Goal: Obtain resource: Download file/media

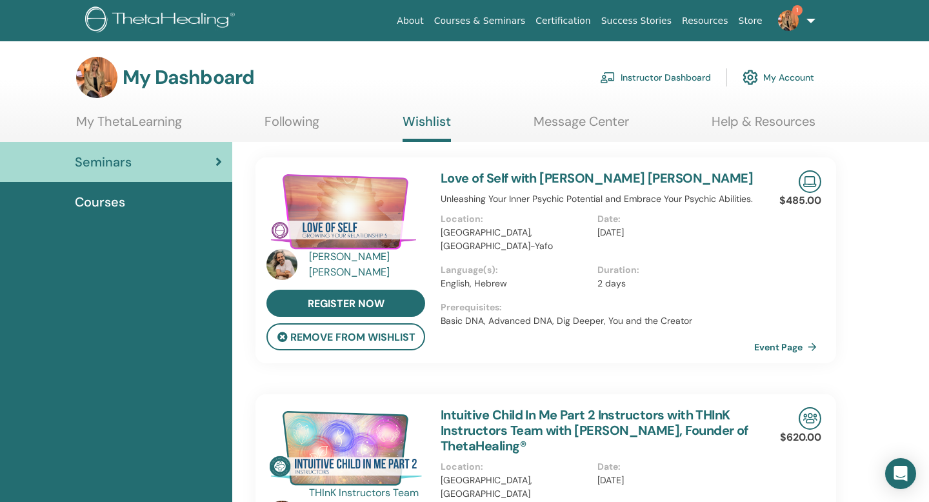
click at [143, 117] on link "My ThetaLearning" at bounding box center [129, 126] width 106 height 25
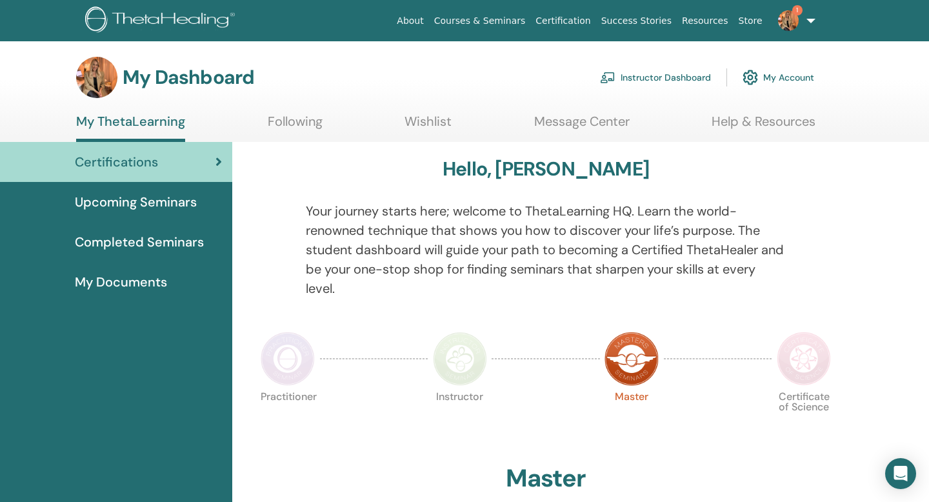
click at [147, 245] on span "Completed Seminars" at bounding box center [139, 241] width 129 height 19
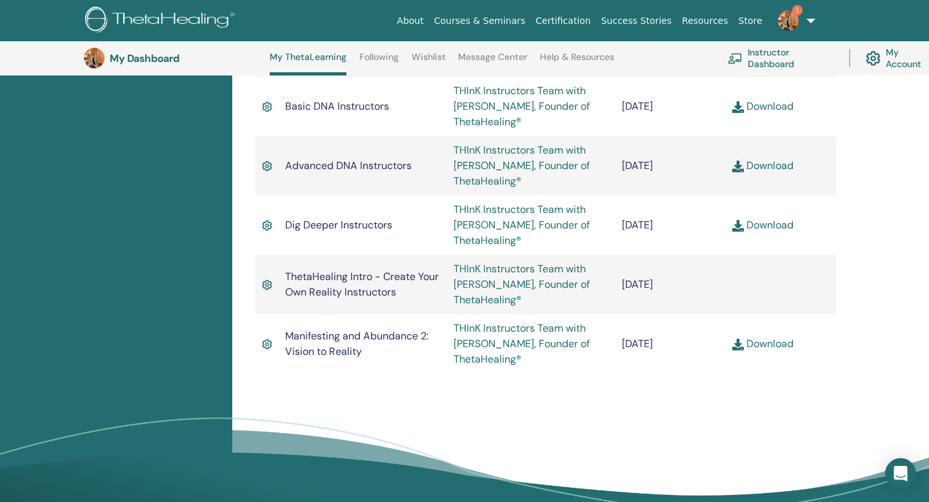
scroll to position [610, 0]
click at [765, 345] on link "Download" at bounding box center [763, 343] width 61 height 14
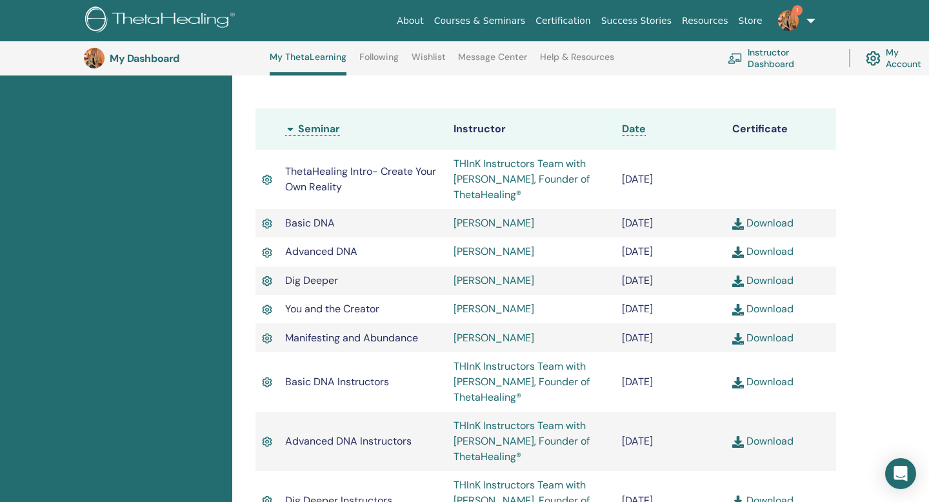
scroll to position [0, 0]
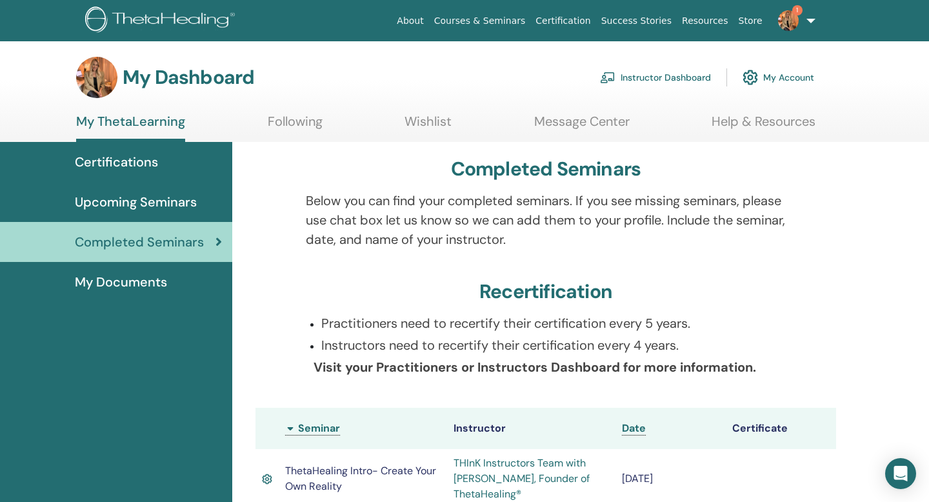
click at [134, 281] on span "My Documents" at bounding box center [121, 281] width 92 height 19
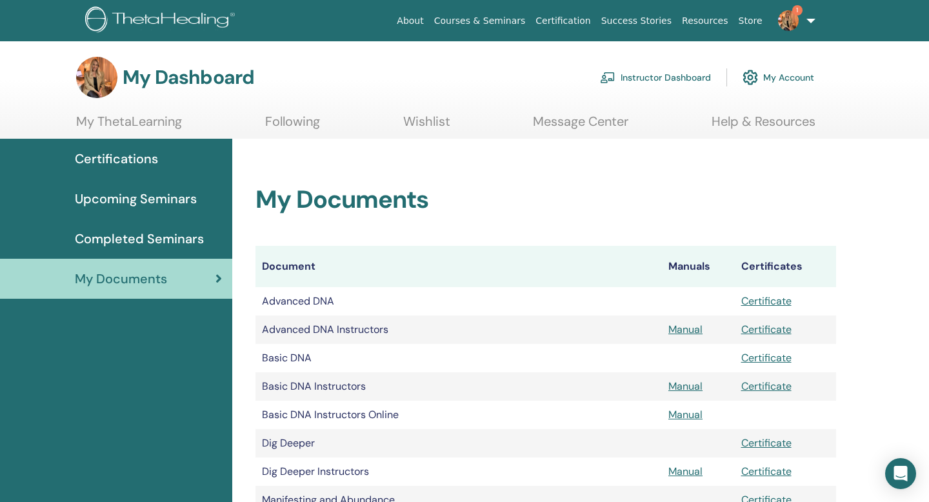
click at [442, 133] on link "Wishlist" at bounding box center [426, 126] width 47 height 25
